Goal: Information Seeking & Learning: Check status

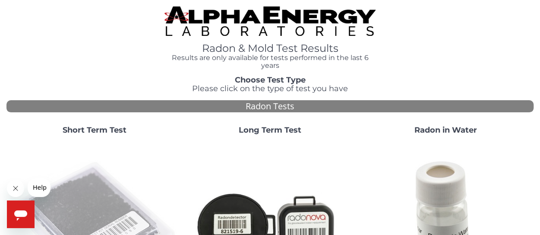
click at [123, 190] on img at bounding box center [94, 226] width 169 height 169
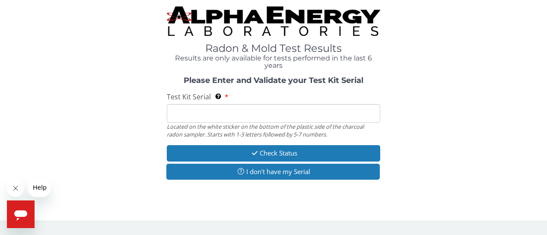
click at [192, 115] on input "Test Kit Serial Located on the white sticker on the bottom of the plastic side …" at bounding box center [273, 113] width 213 height 19
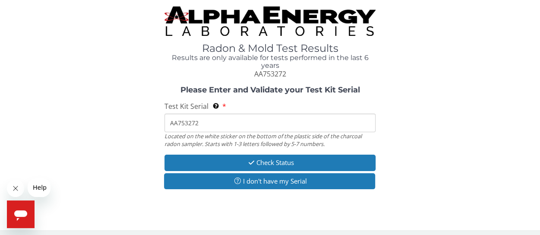
type input "AA753272"
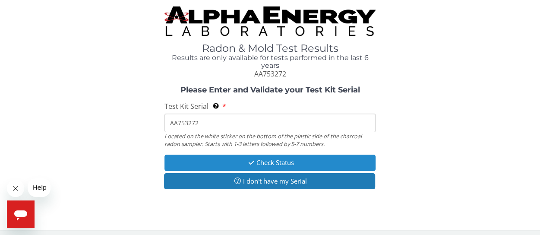
click at [259, 161] on button "Check Status" at bounding box center [270, 163] width 211 height 16
